Goal: Transaction & Acquisition: Purchase product/service

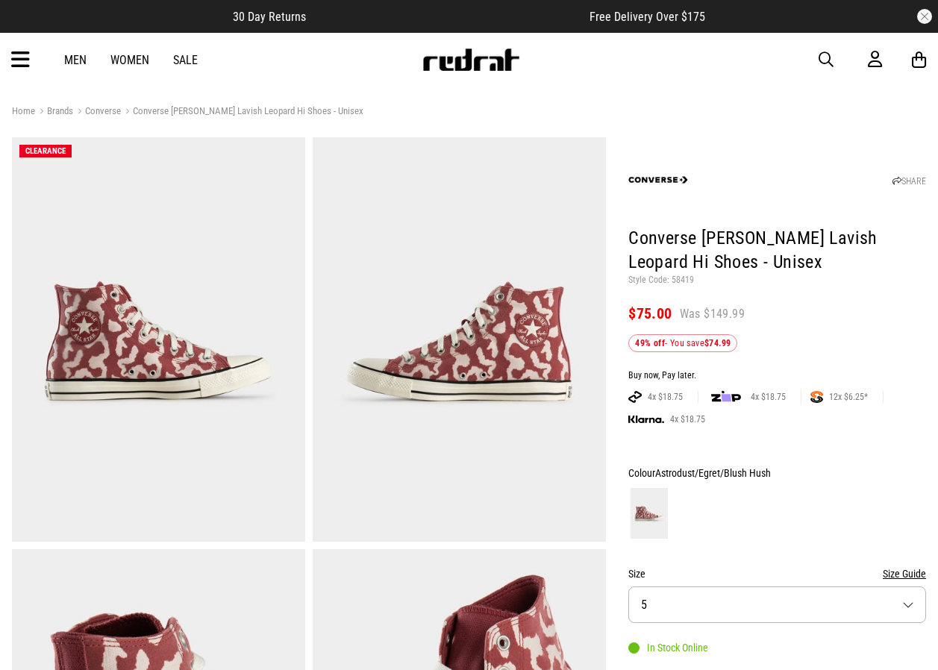
click at [826, 54] on span "button" at bounding box center [826, 60] width 15 height 18
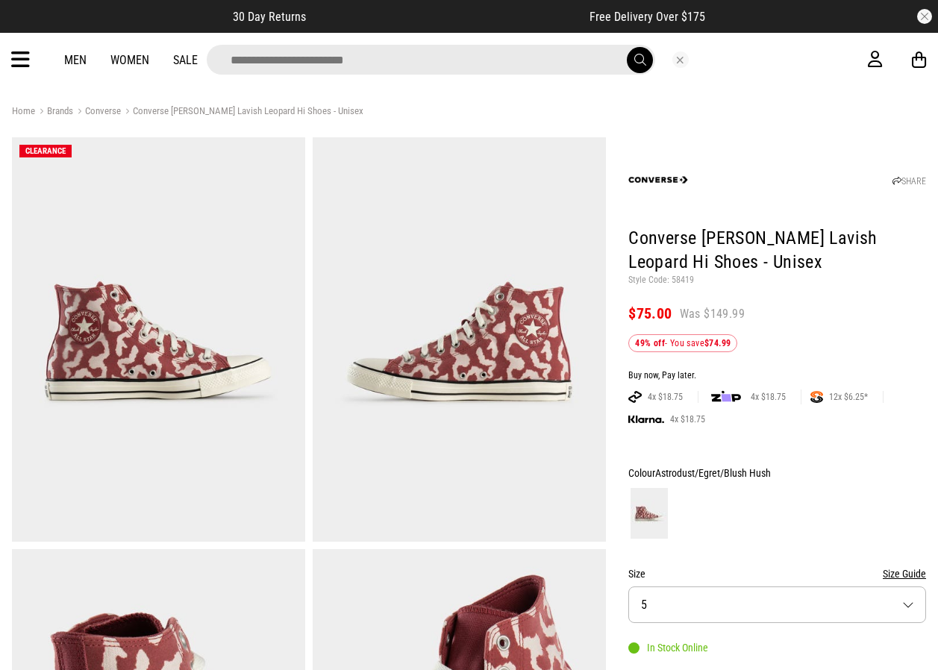
click at [381, 62] on input "search" at bounding box center [431, 60] width 449 height 30
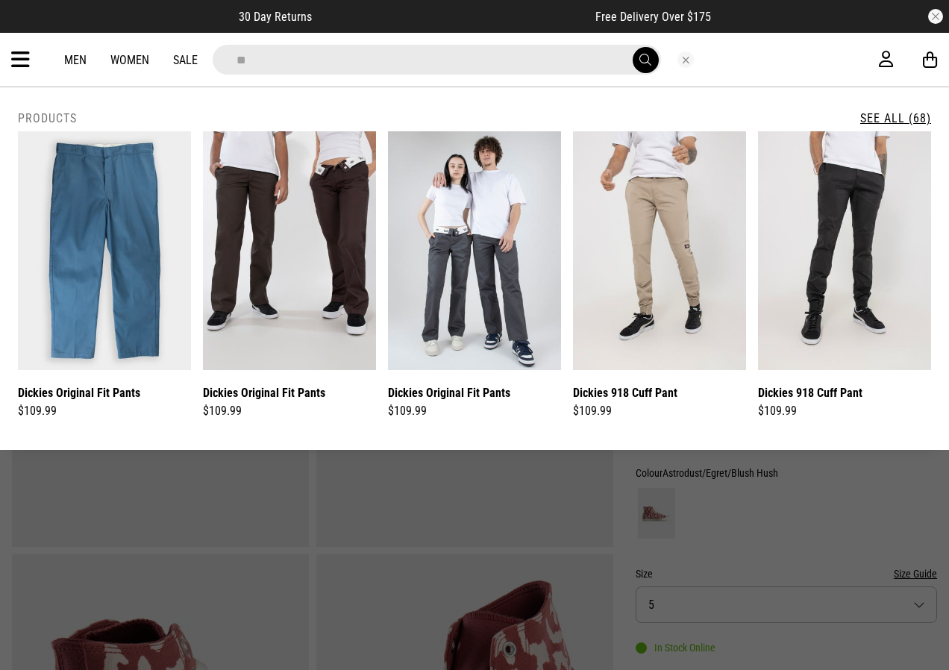
type input "*"
type input "*******"
click at [646, 52] on button "submit" at bounding box center [646, 60] width 26 height 26
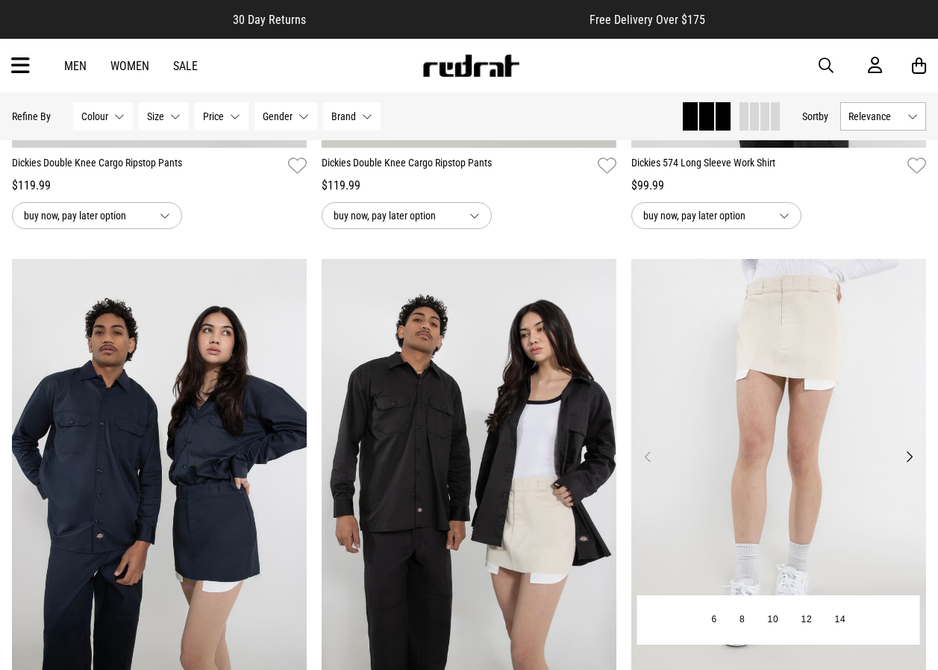
scroll to position [4105, 0]
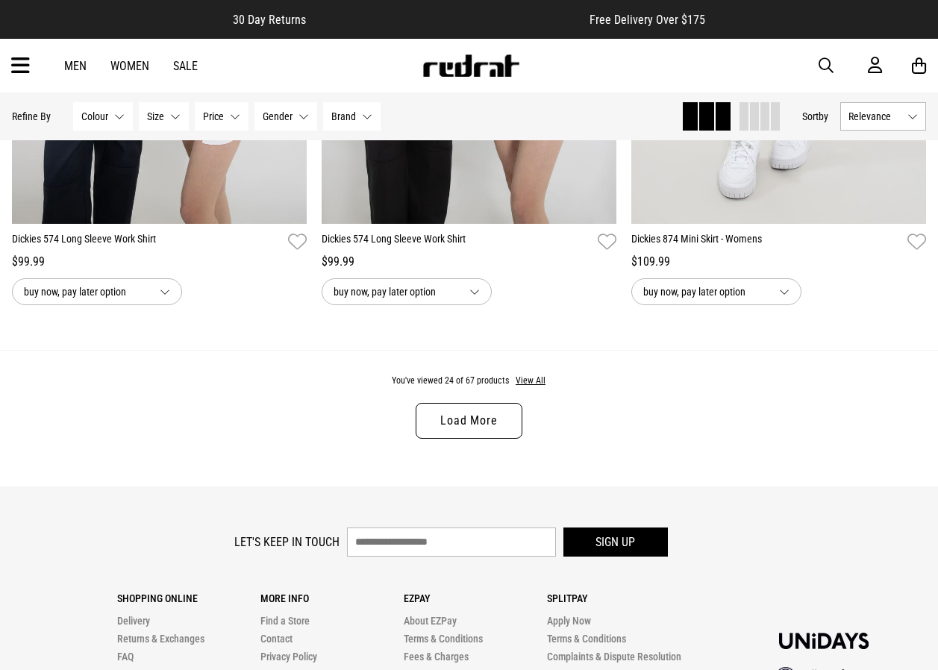
click at [487, 431] on link "Load More" at bounding box center [469, 421] width 106 height 36
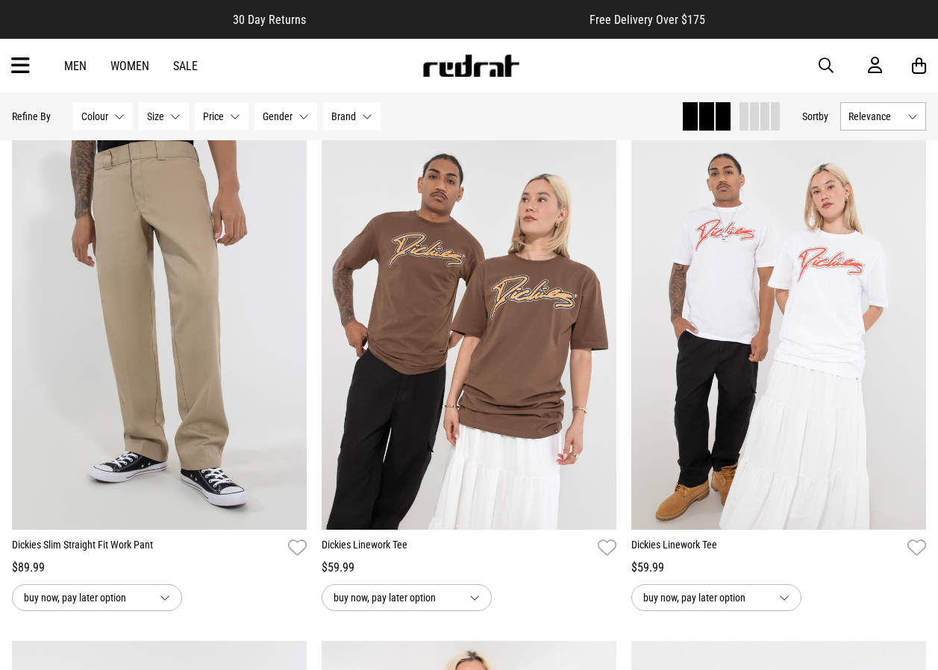
scroll to position [7388, 0]
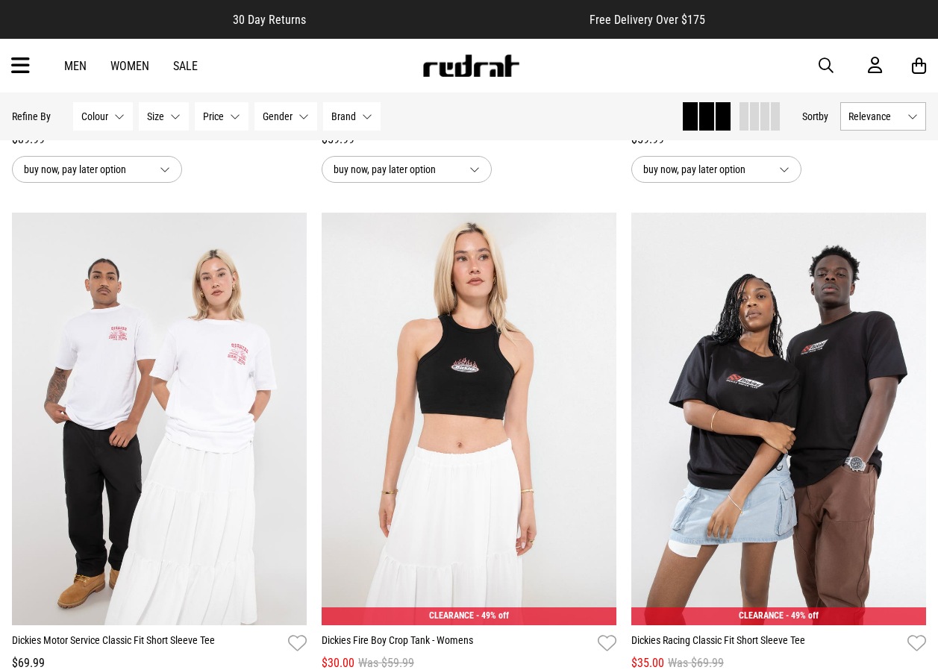
click at [824, 66] on span "button" at bounding box center [826, 66] width 15 height 18
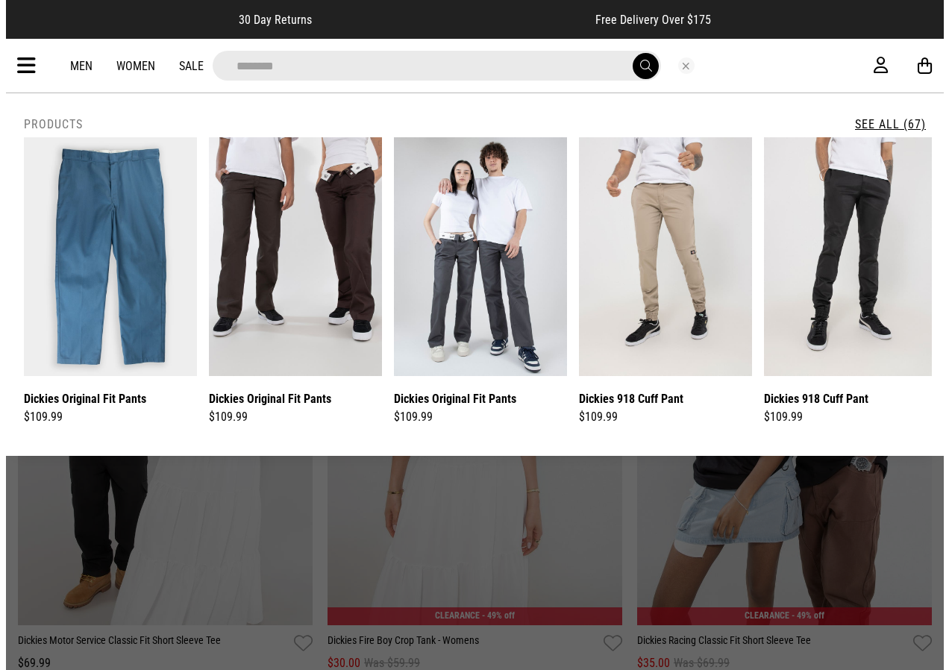
scroll to position [7430, 0]
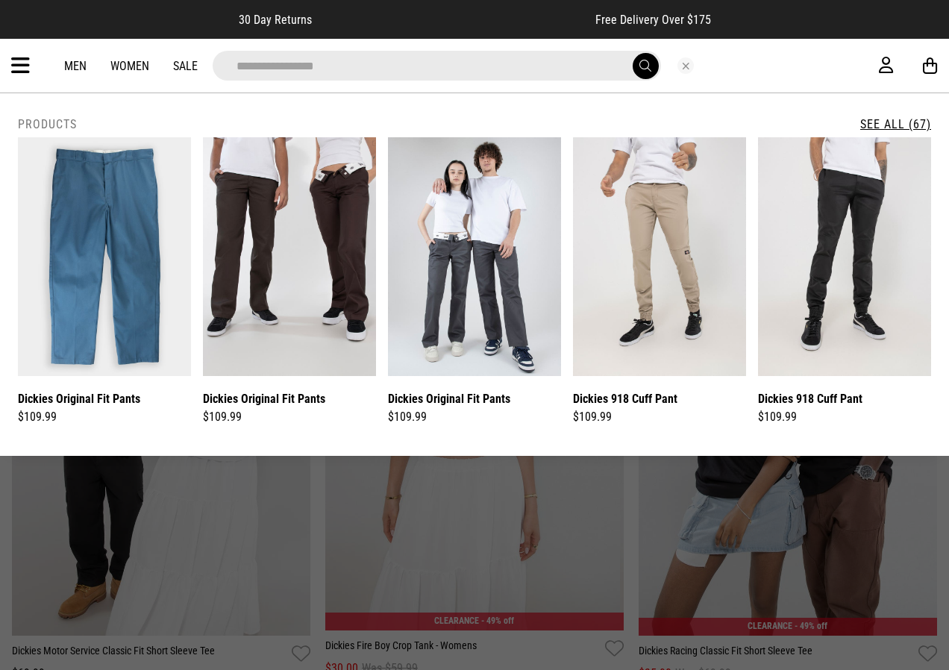
type input "**********"
click at [633, 53] on button "submit" at bounding box center [646, 66] width 26 height 26
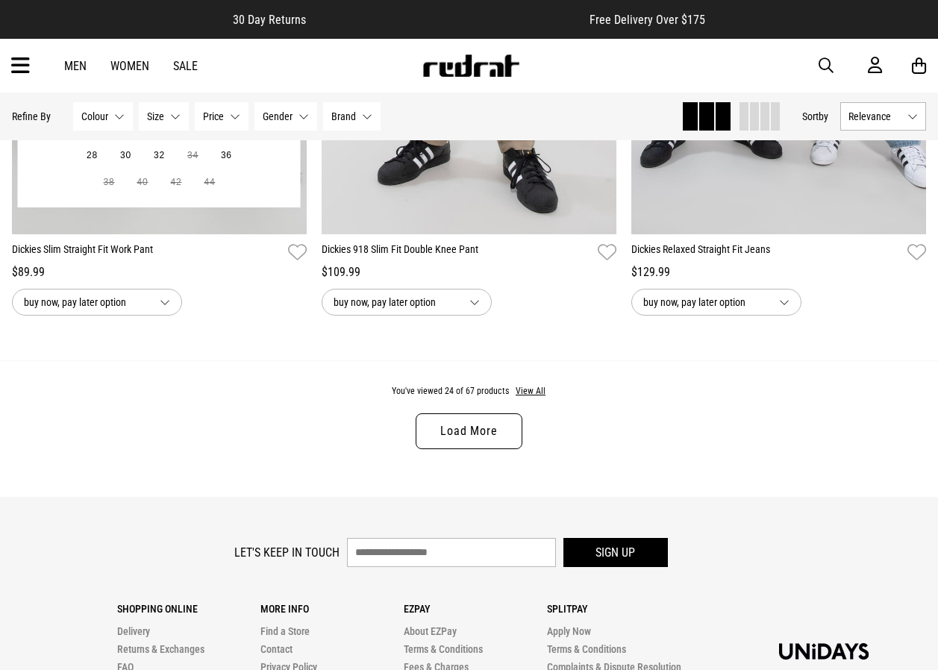
scroll to position [4105, 0]
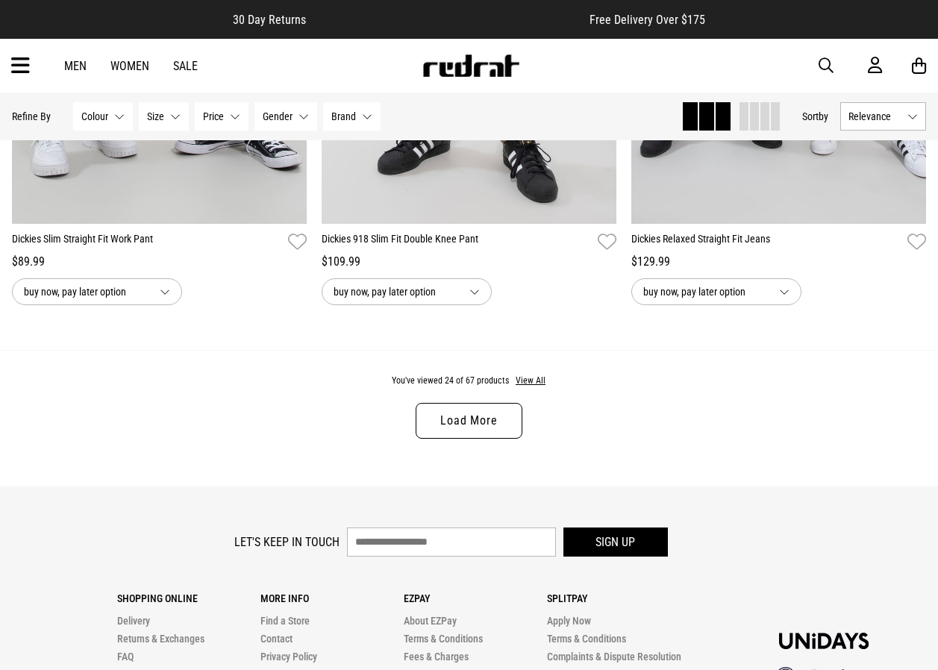
click at [491, 424] on link "Load More" at bounding box center [469, 421] width 106 height 36
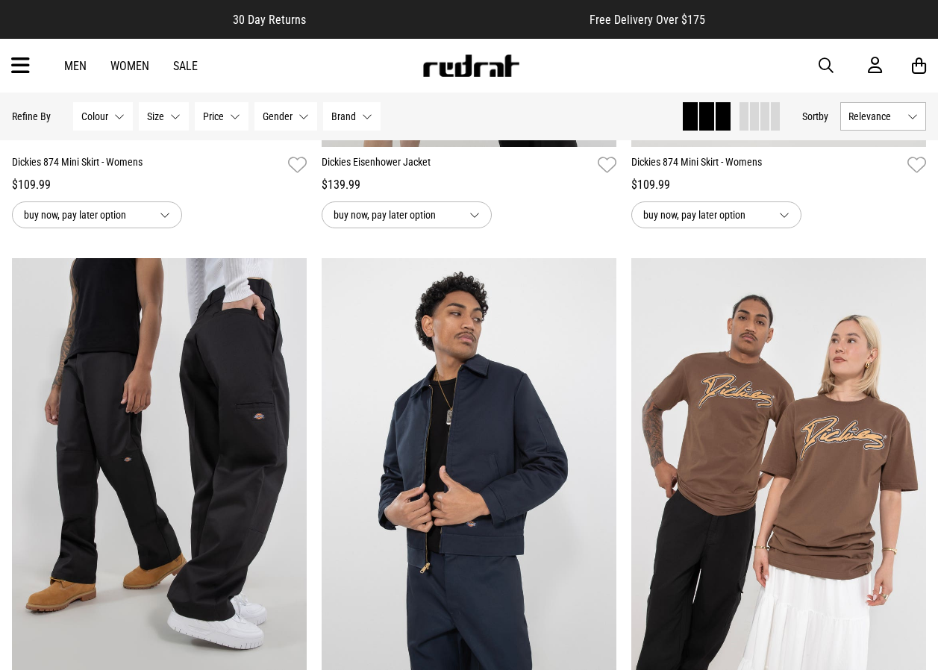
scroll to position [8153, 0]
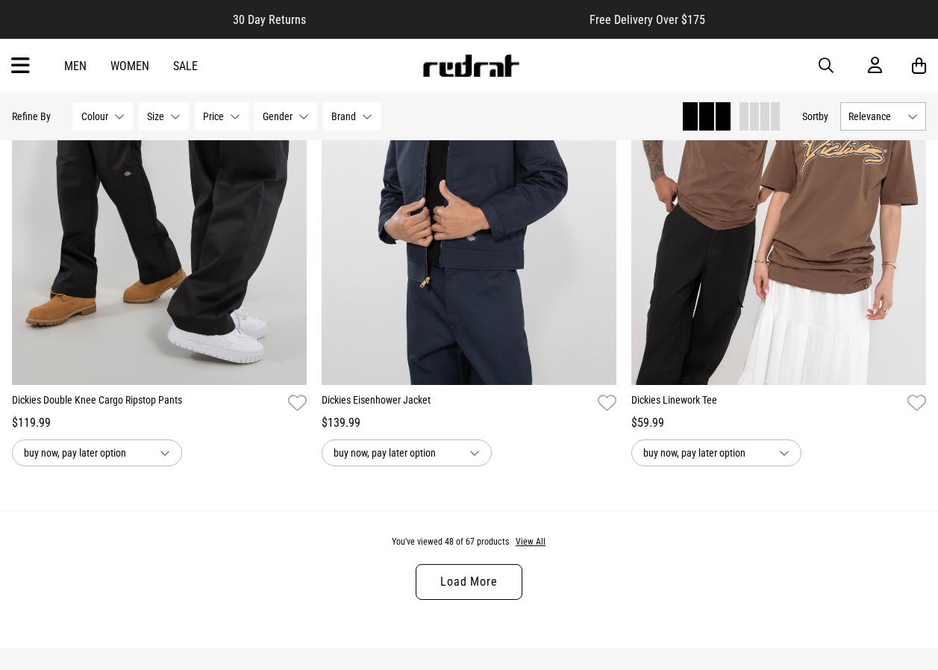
click at [481, 600] on link "Load More" at bounding box center [469, 582] width 106 height 36
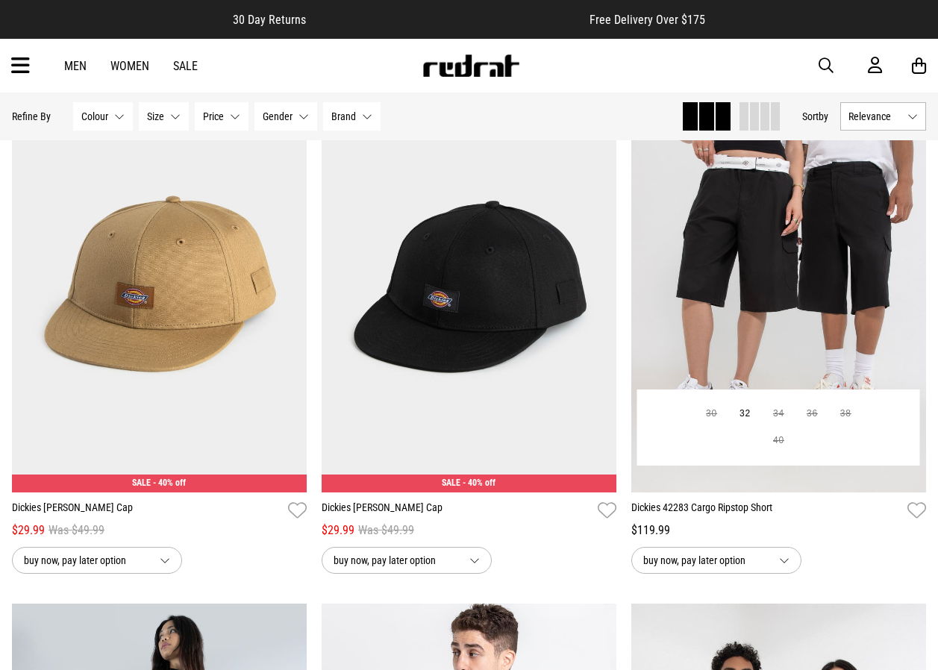
scroll to position [10018, 0]
